Goal: Use online tool/utility

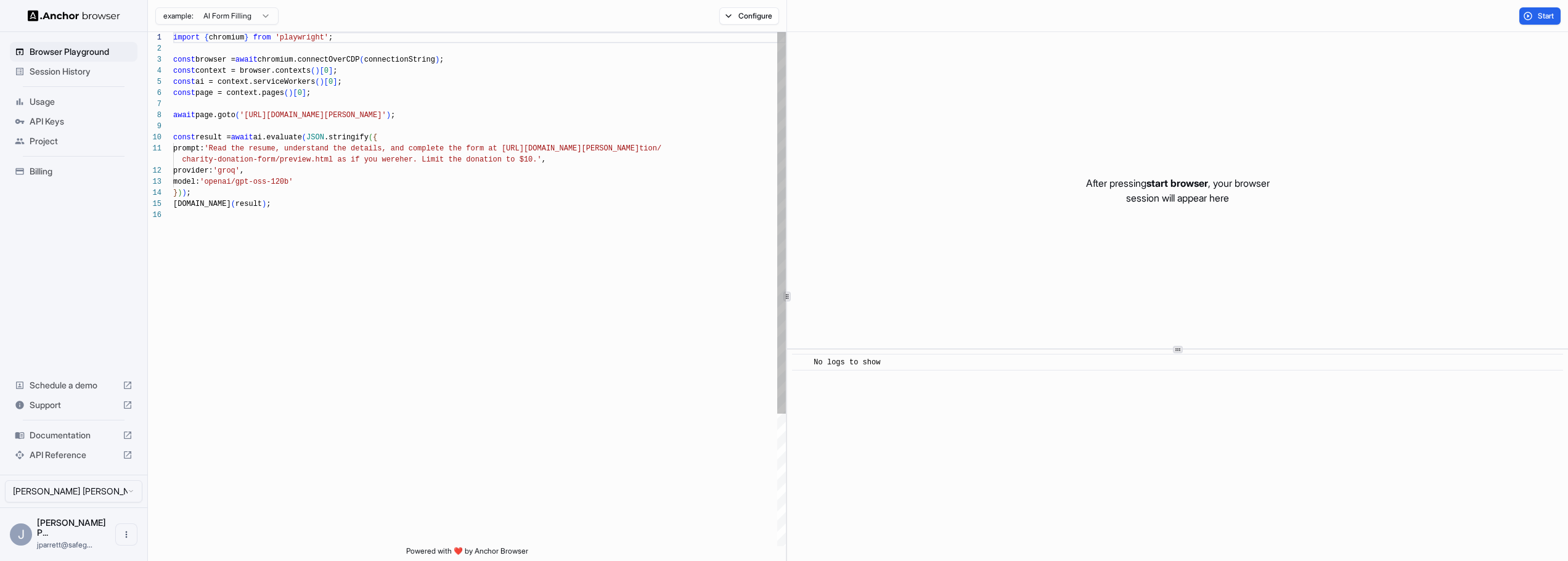
scroll to position [111, 0]
click at [517, 223] on div "import { chromium } from 'playwright' ; const browser = await chromium.connectO…" at bounding box center [479, 378] width 613 height 692
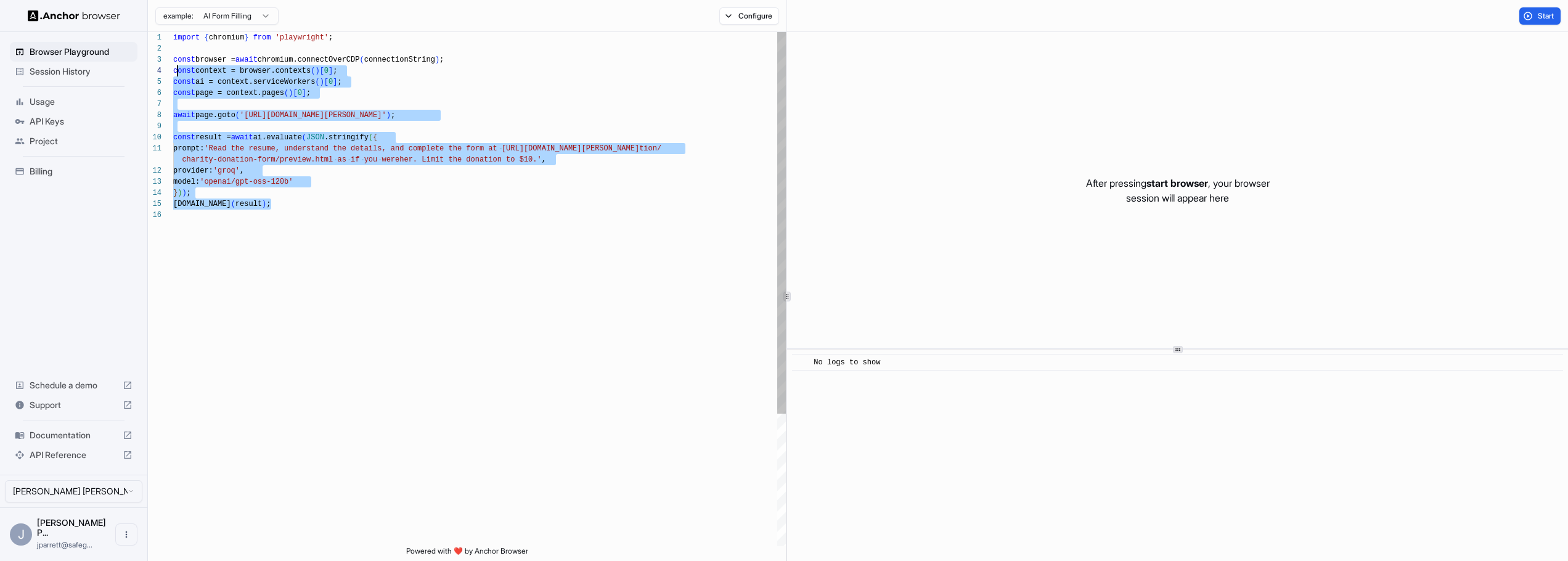
drag, startPoint x: 178, startPoint y: 76, endPoint x: 88, endPoint y: 6, distance: 114.0
click at [114, 31] on div "Browser Playground Session History Usage API Keys Project Billing Schedule a de…" at bounding box center [784, 280] width 1568 height 561
click at [395, 190] on div "import { chromium } from 'playwright' ; const browser = await chromium.connectO…" at bounding box center [479, 378] width 613 height 692
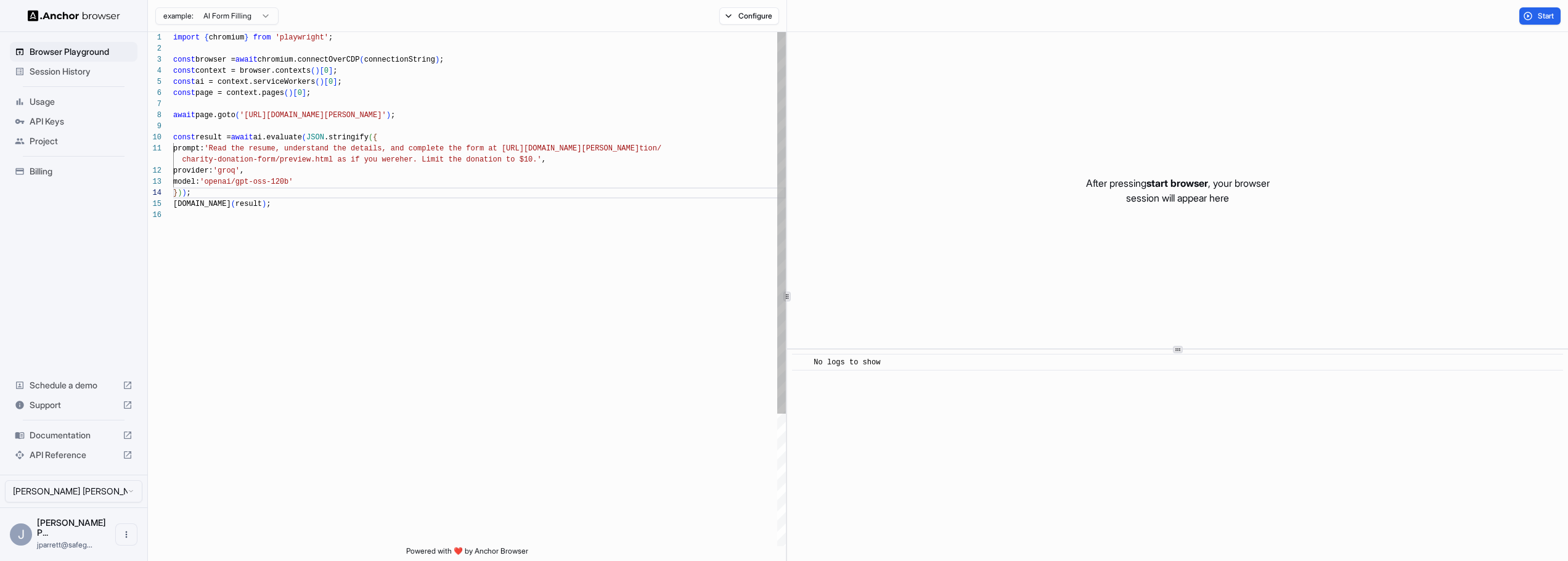
click at [234, 171] on div "import { chromium } from 'playwright' ; const browser = await chromium.connectO…" at bounding box center [479, 378] width 613 height 692
click at [251, 168] on div "import { chromium } from 'playwright' ; const browser = await chromium.connectO…" at bounding box center [479, 378] width 613 height 692
click at [245, 149] on div "import { chromium } from 'playwright' ; const browser = await chromium.connectO…" at bounding box center [479, 378] width 613 height 692
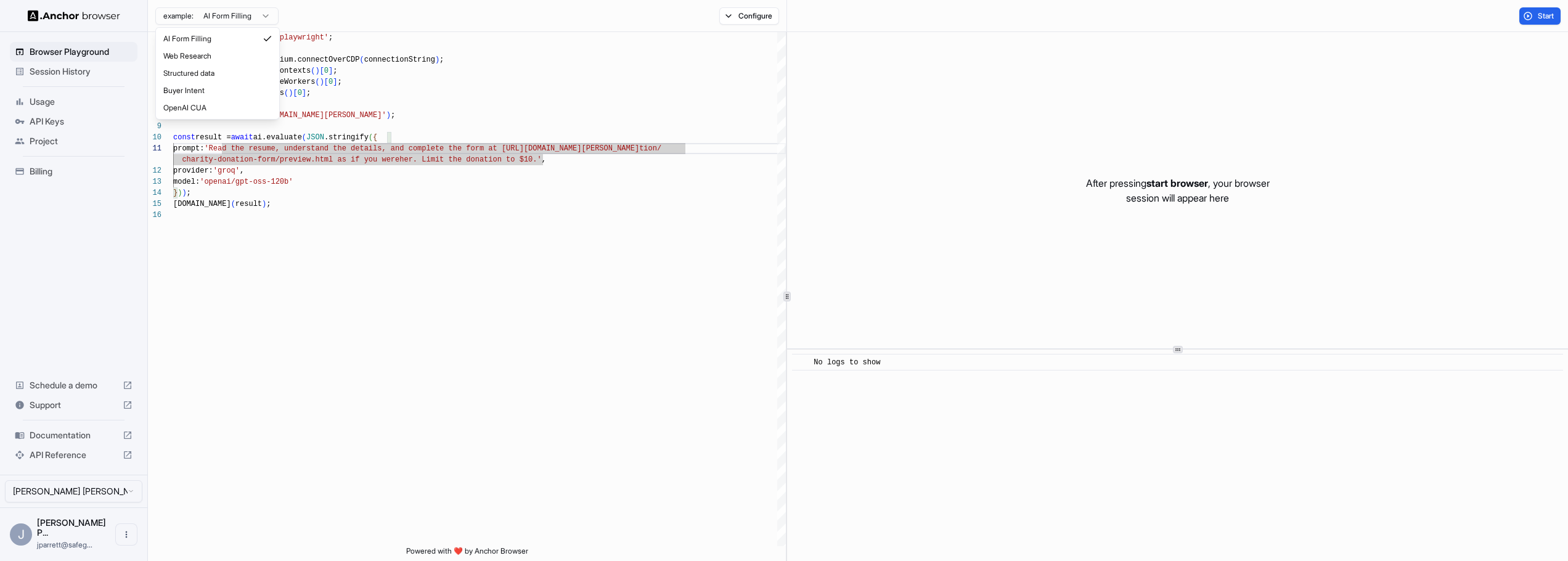
click at [218, 11] on html "Browser Playground Session History Usage API Keys Project Billing Schedule a de…" at bounding box center [784, 280] width 1568 height 561
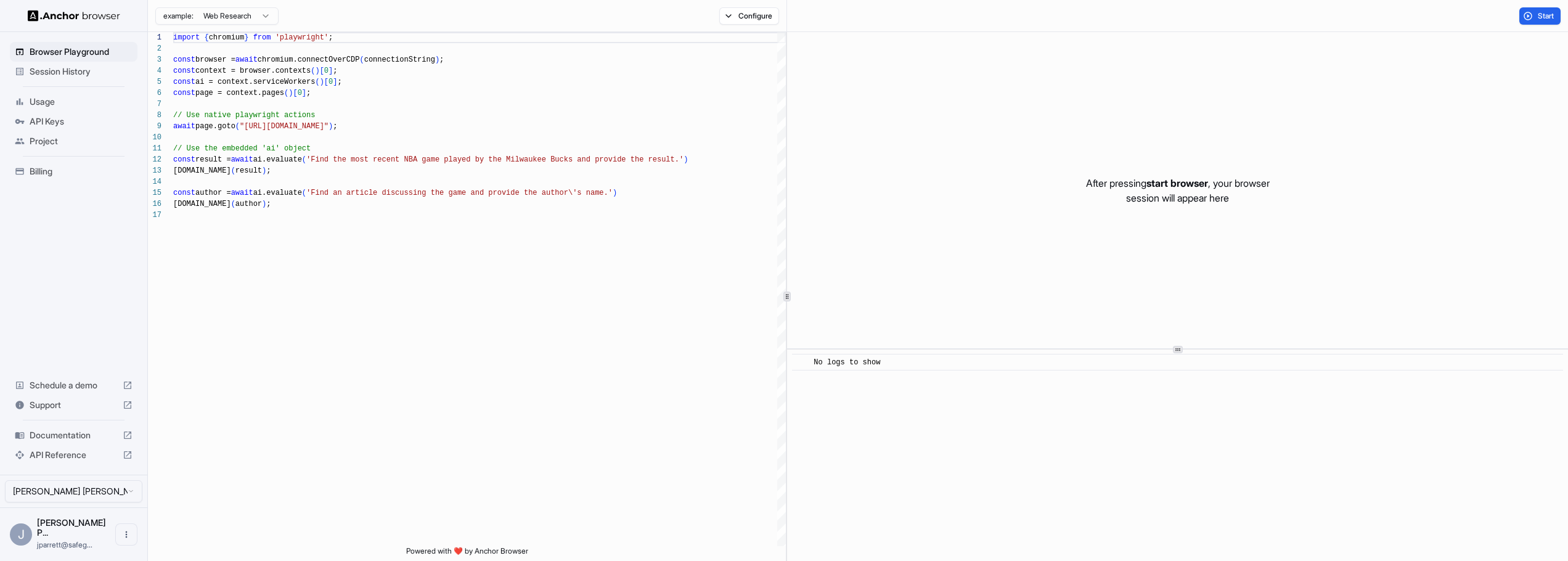
click at [236, 18] on html "Browser Playground Session History Usage API Keys Project Billing Schedule a de…" at bounding box center [784, 280] width 1568 height 561
type textarea "**********"
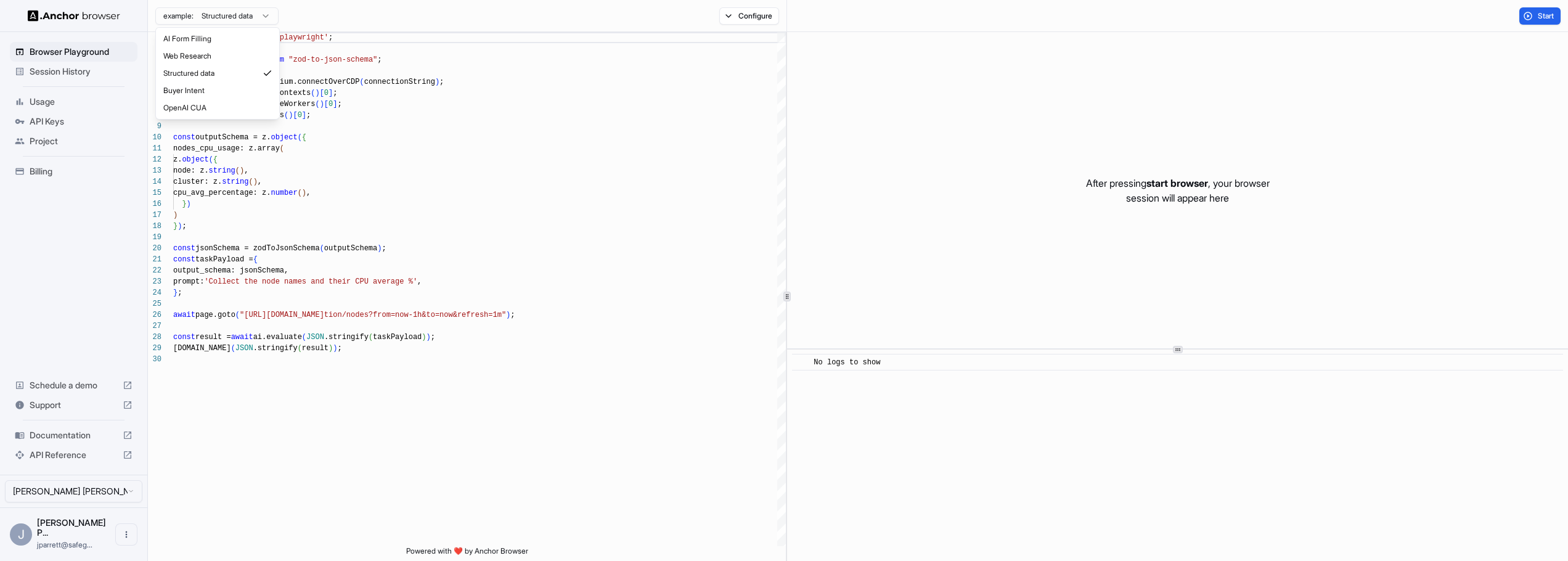
click at [267, 19] on html "Browser Playground Session History Usage API Keys Project Billing Schedule a de…" at bounding box center [784, 280] width 1568 height 561
